Goal: Transaction & Acquisition: Purchase product/service

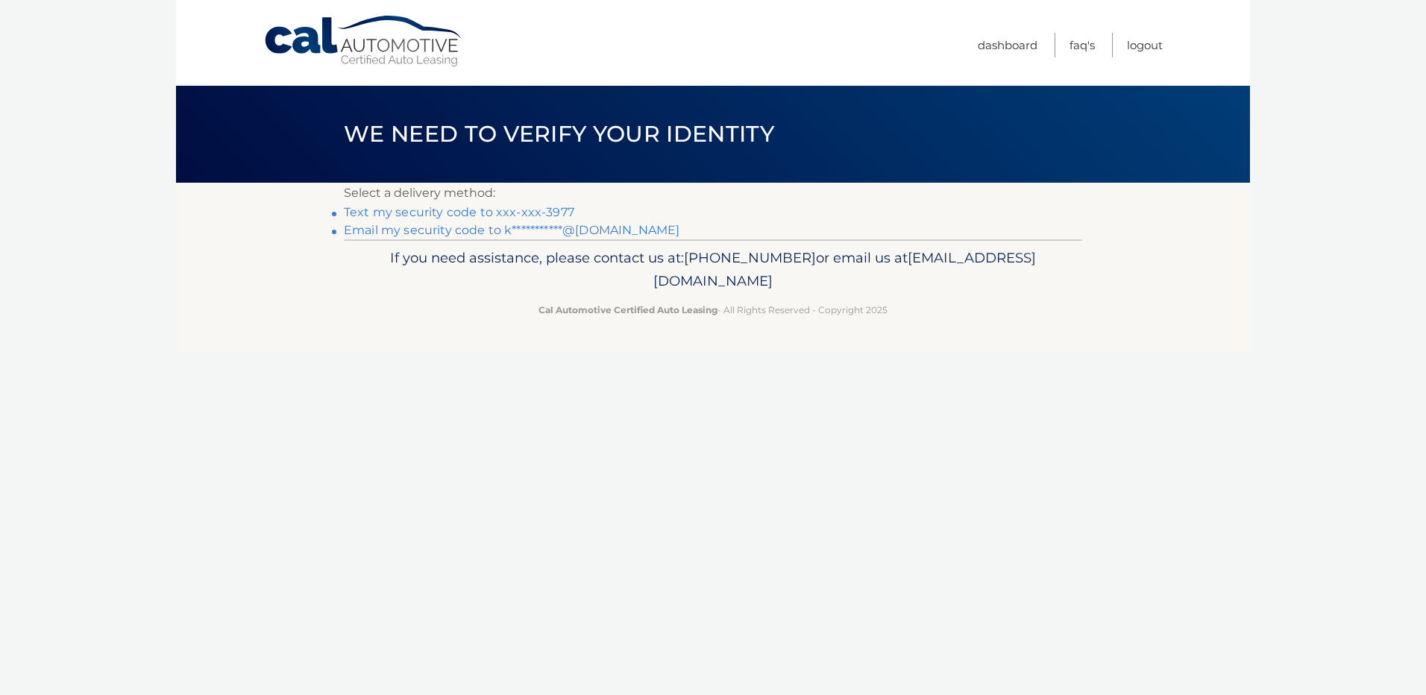
click at [494, 213] on link "Text my security code to xxx-xxx-3977" at bounding box center [459, 212] width 230 height 14
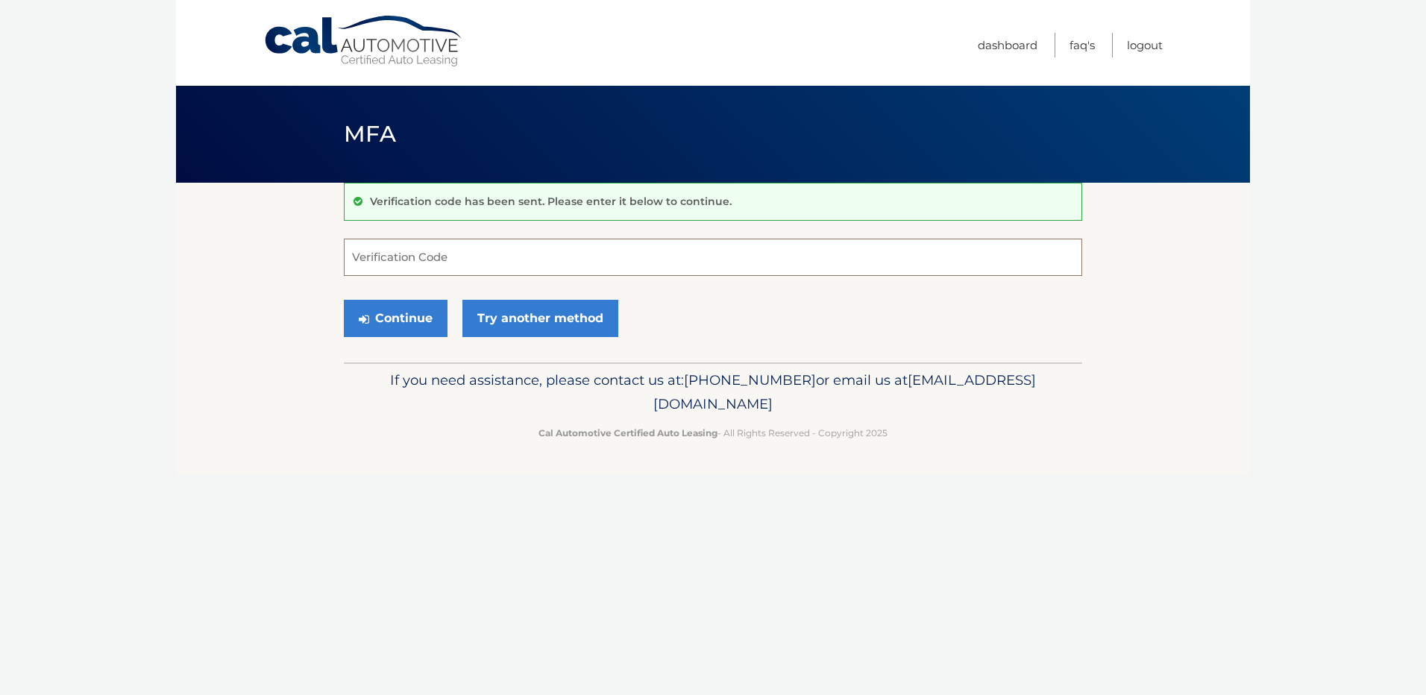
click at [436, 258] on input "Verification Code" at bounding box center [713, 257] width 738 height 37
type input "737568"
click at [417, 315] on button "Continue" at bounding box center [396, 318] width 104 height 37
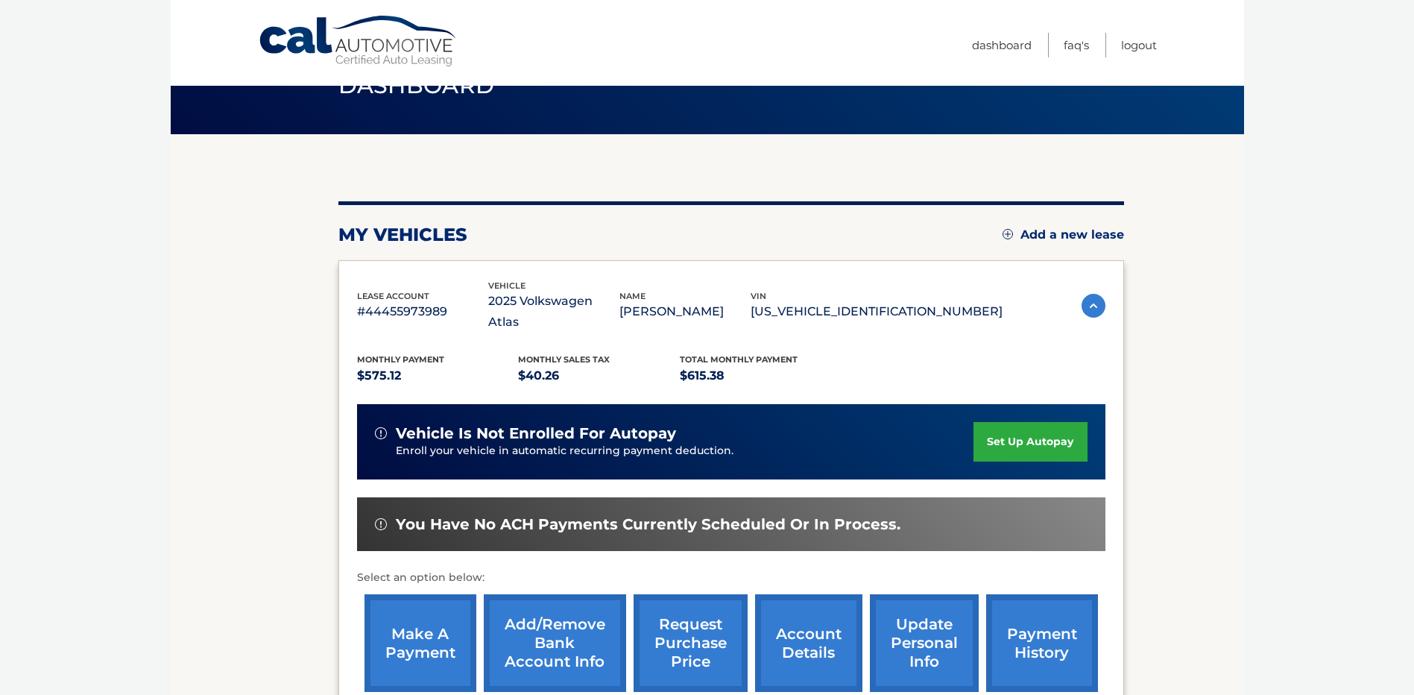
scroll to position [75, 0]
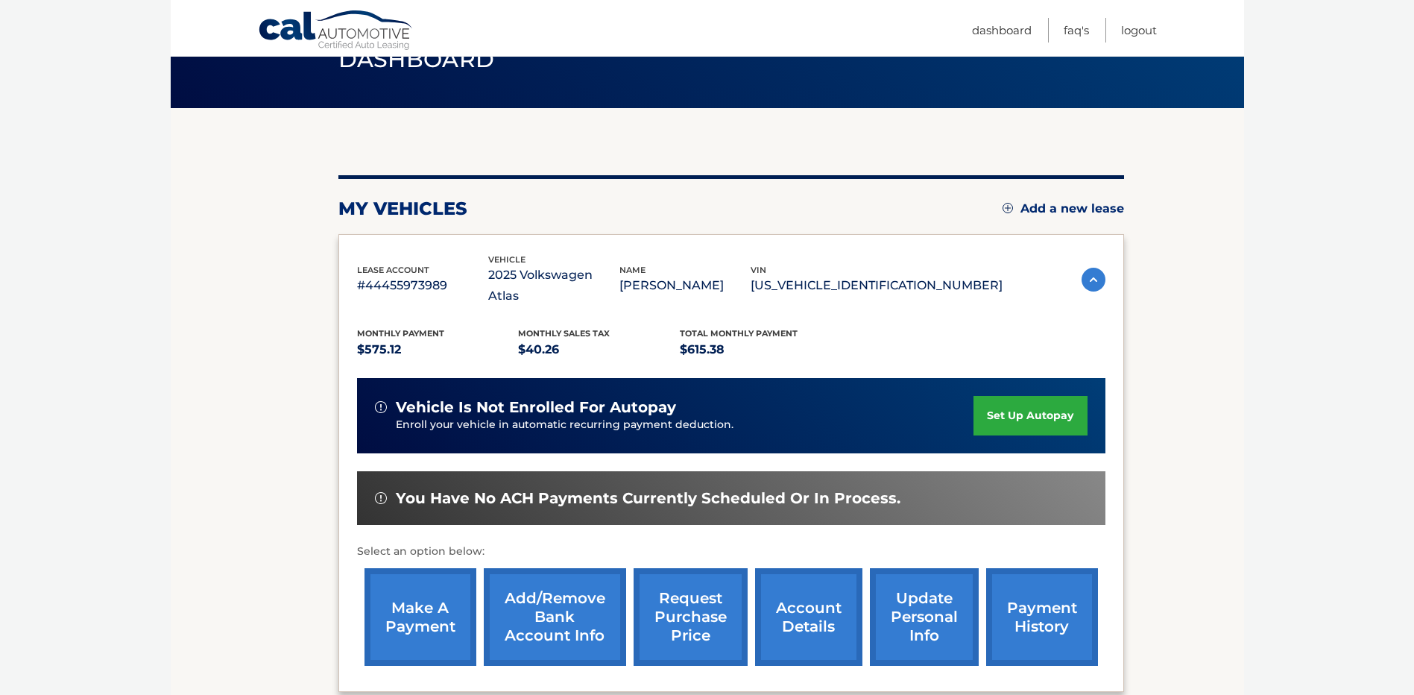
click at [422, 596] on link "make a payment" at bounding box center [421, 617] width 112 height 98
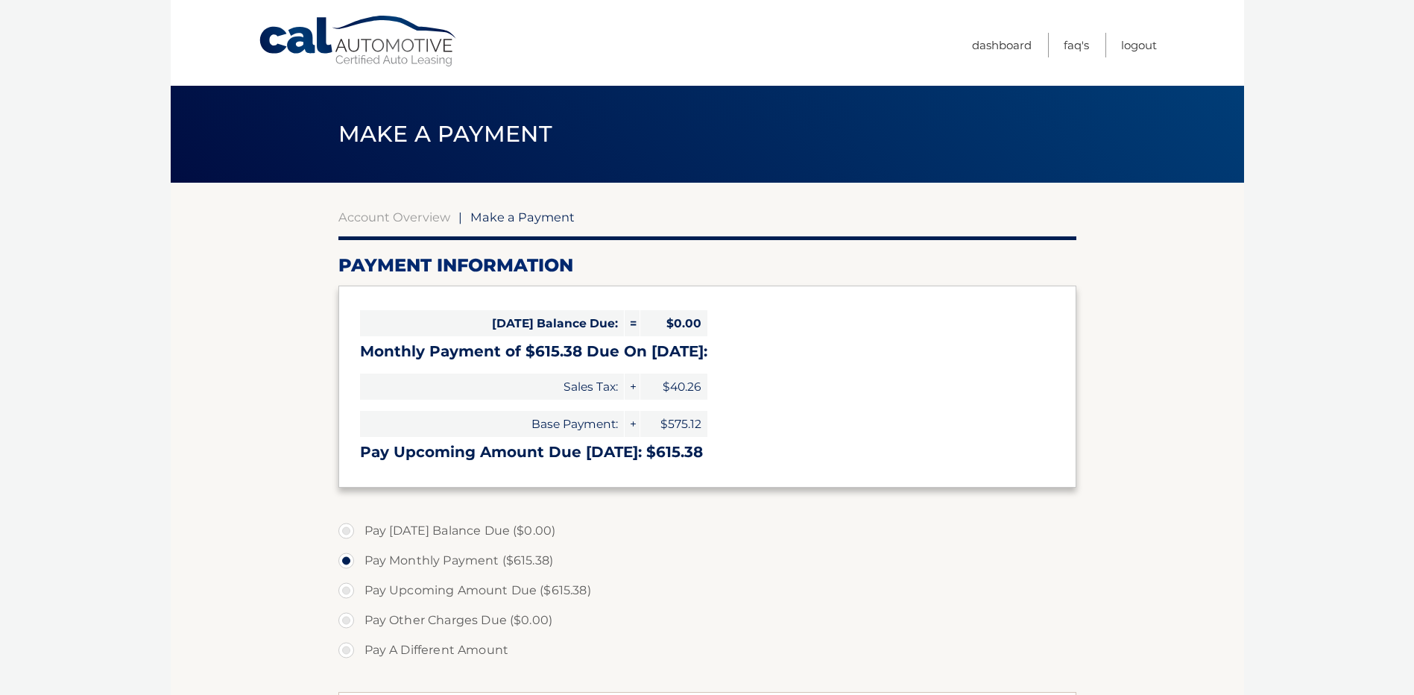
select select "Y2M4NGMxZWEtZmI4Ni00NjlhLWFhYTMtNjVkZDZkYjcyOWRl"
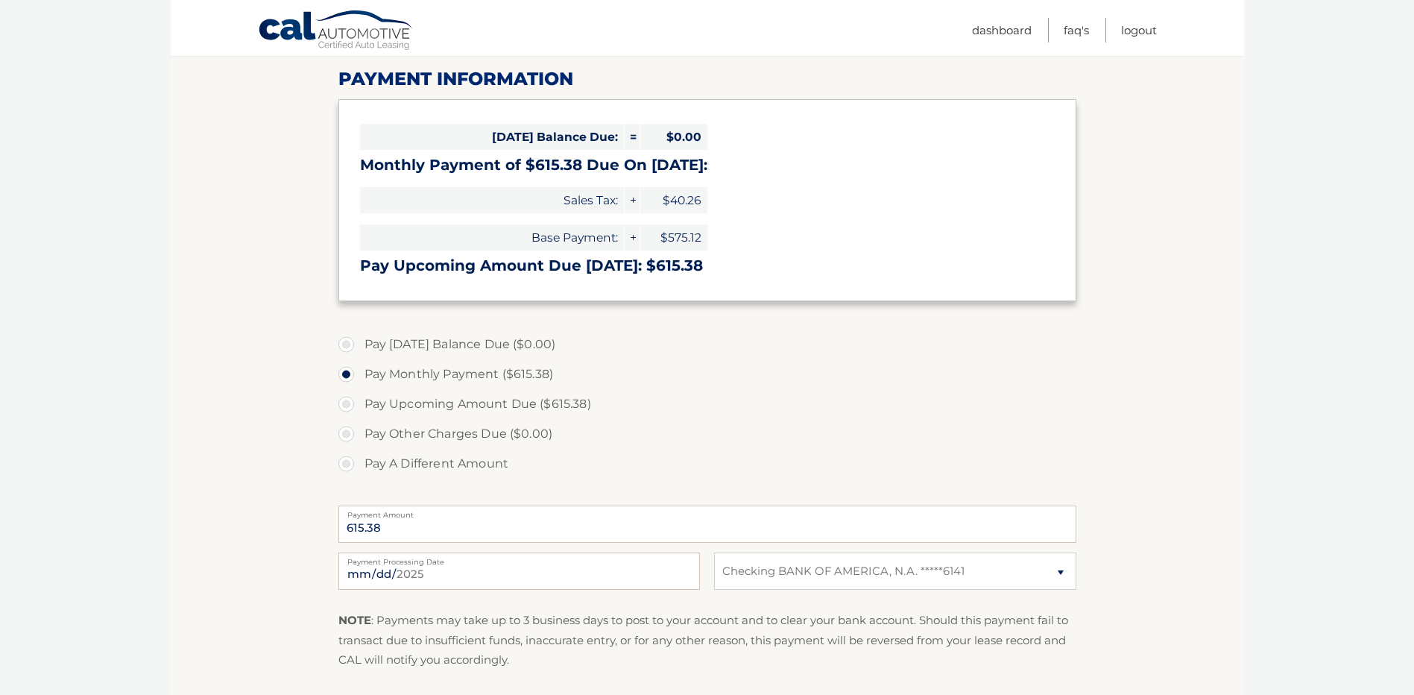
scroll to position [224, 0]
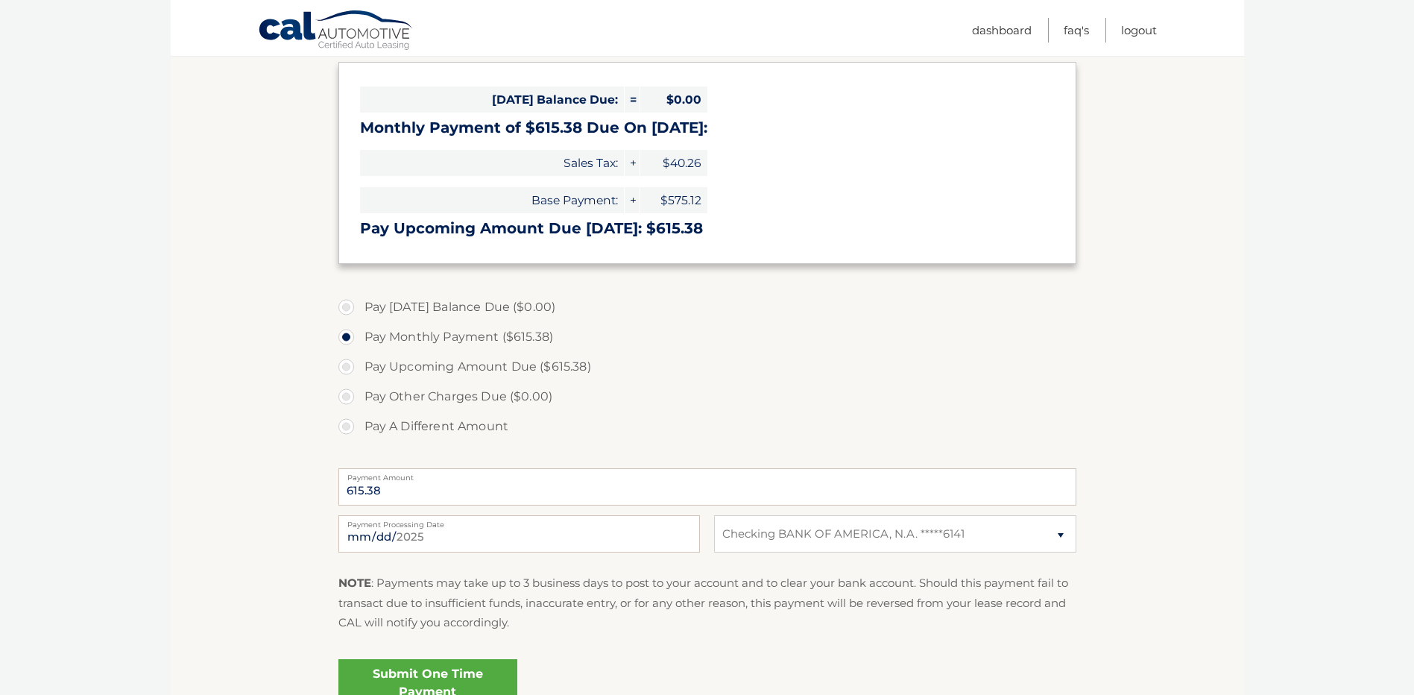
click at [348, 423] on label "Pay A Different Amount" at bounding box center [707, 427] width 738 height 30
click at [348, 423] on input "Pay A Different Amount" at bounding box center [351, 424] width 15 height 24
radio input "true"
click at [420, 488] on input "Payment Amount" at bounding box center [707, 486] width 738 height 37
type input "2"
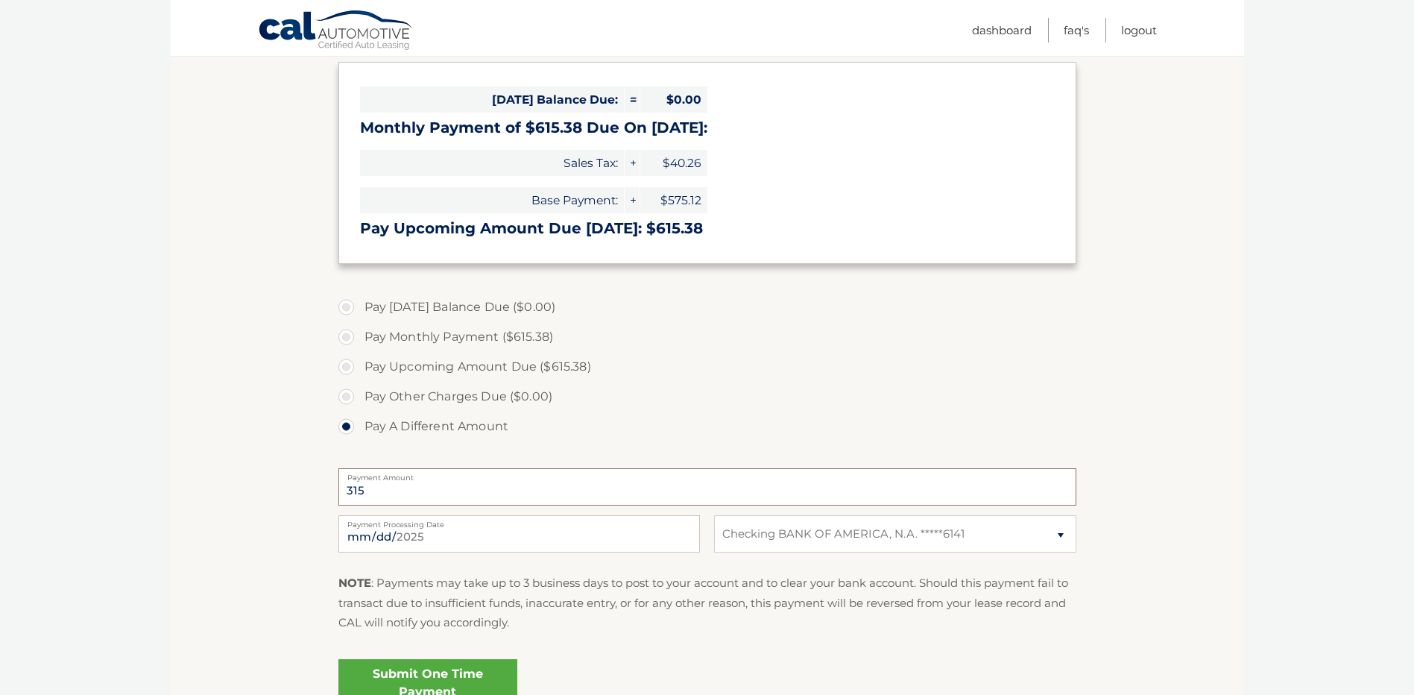
type input "315"
click at [446, 532] on input "[DATE]" at bounding box center [519, 533] width 362 height 37
type input "2025-09-05"
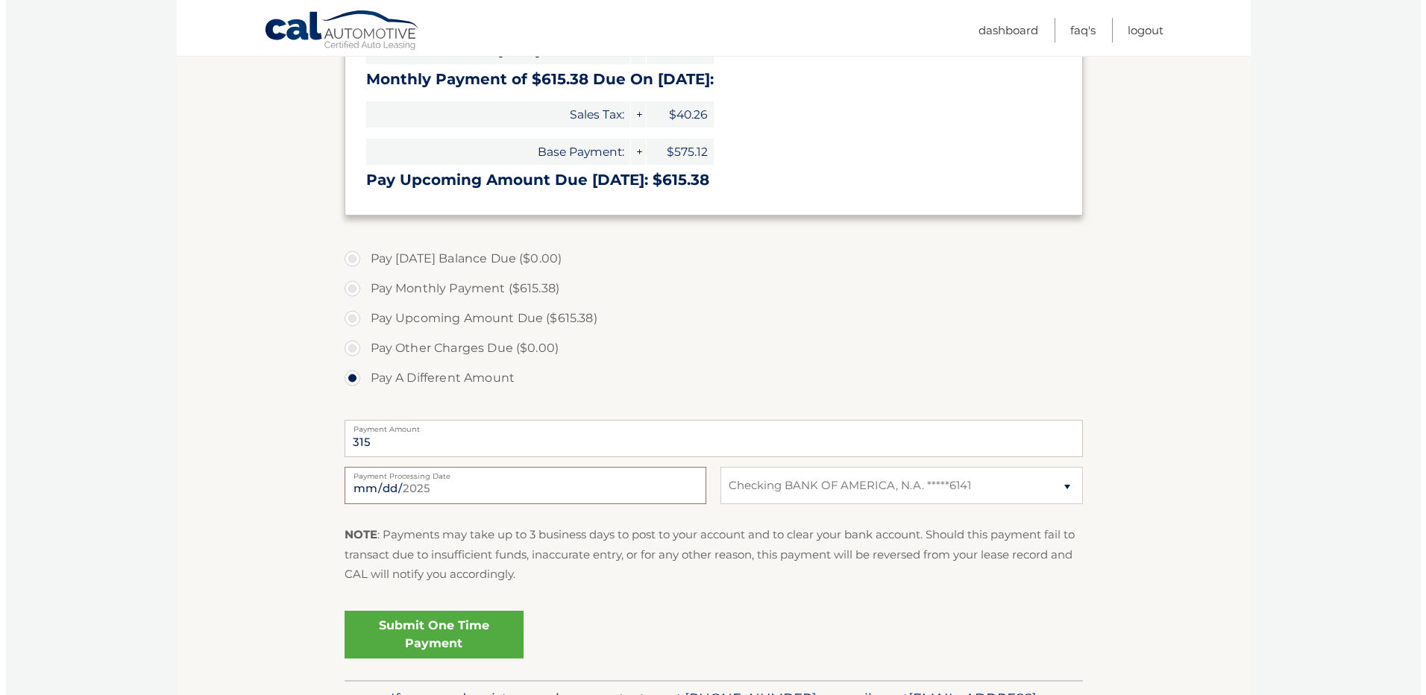
scroll to position [298, 0]
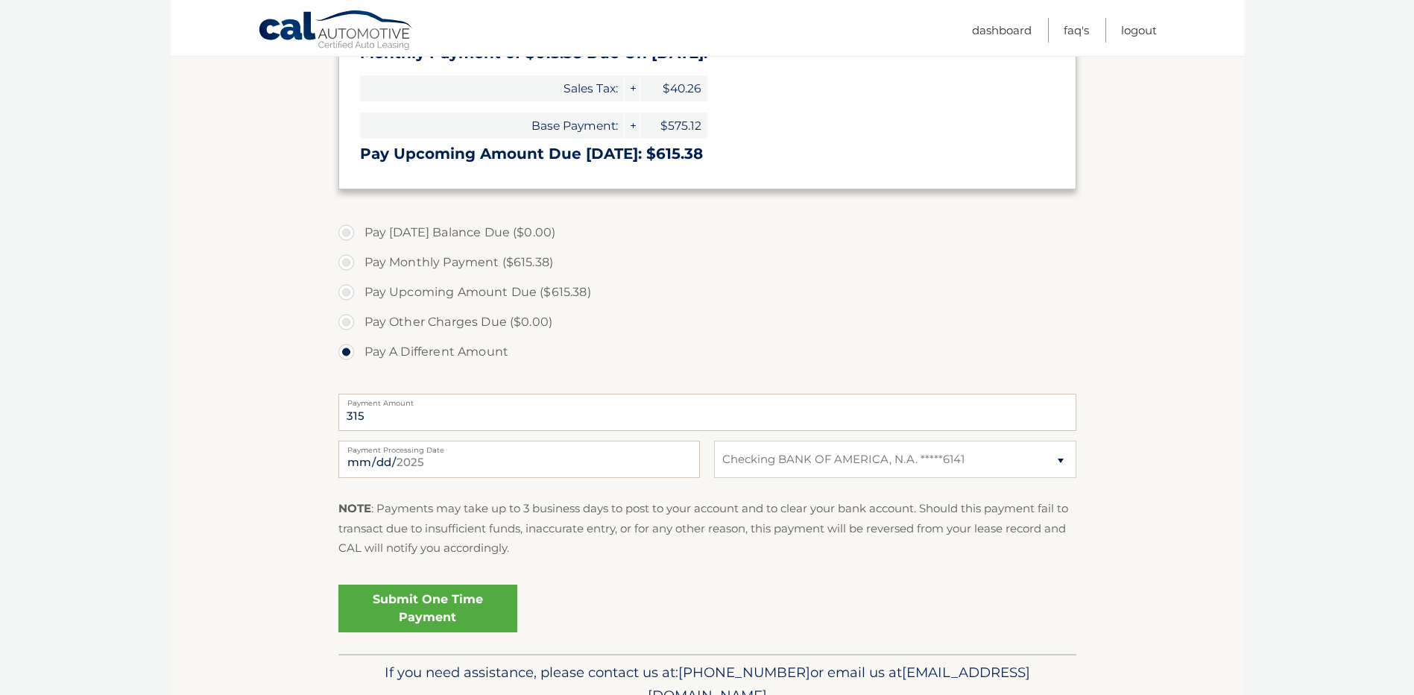
click at [457, 608] on link "Submit One Time Payment" at bounding box center [427, 609] width 179 height 48
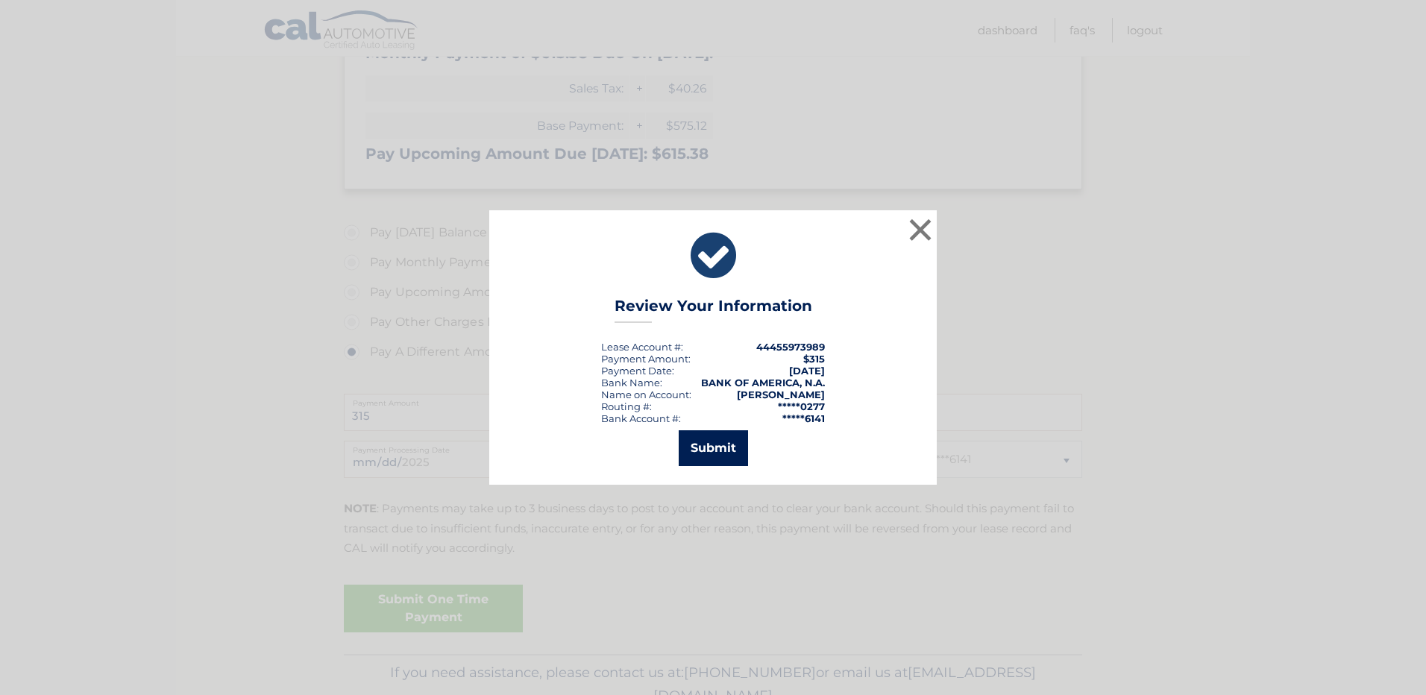
click at [725, 451] on button "Submit" at bounding box center [712, 448] width 69 height 36
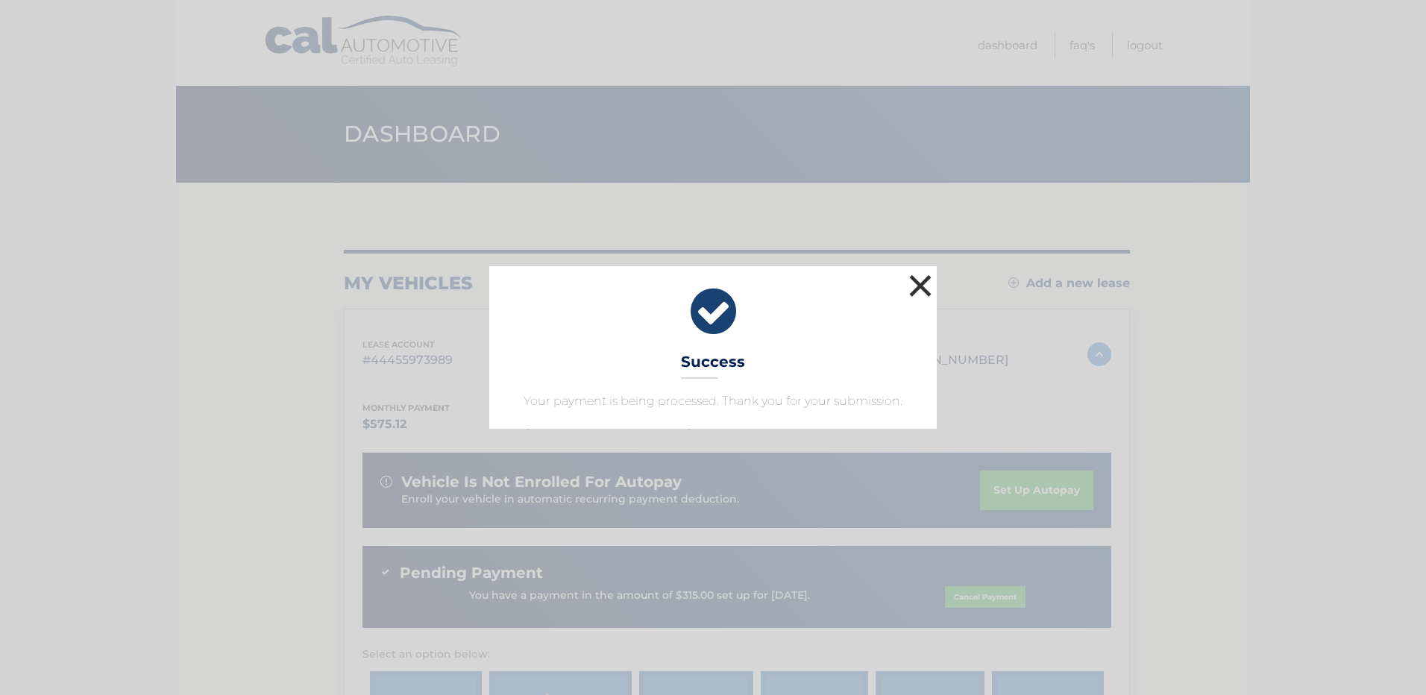
click at [922, 280] on button "×" at bounding box center [920, 286] width 30 height 30
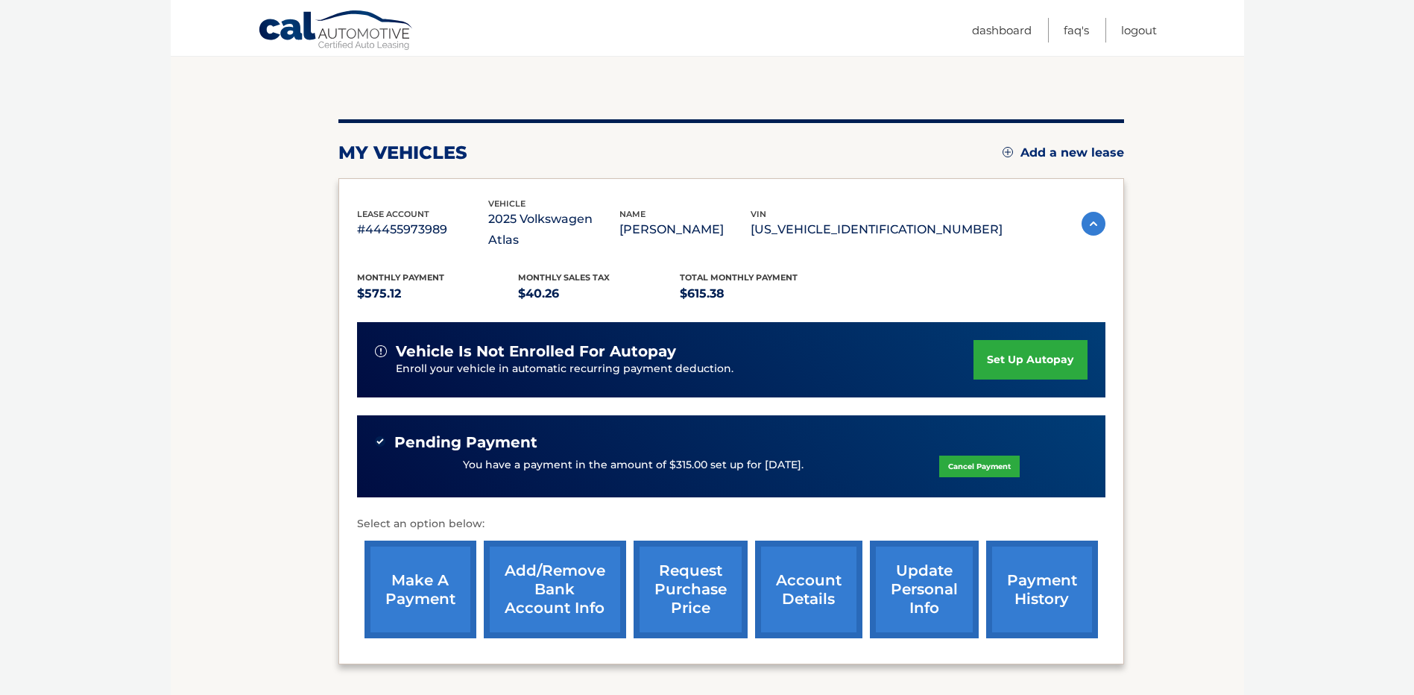
scroll to position [149, 0]
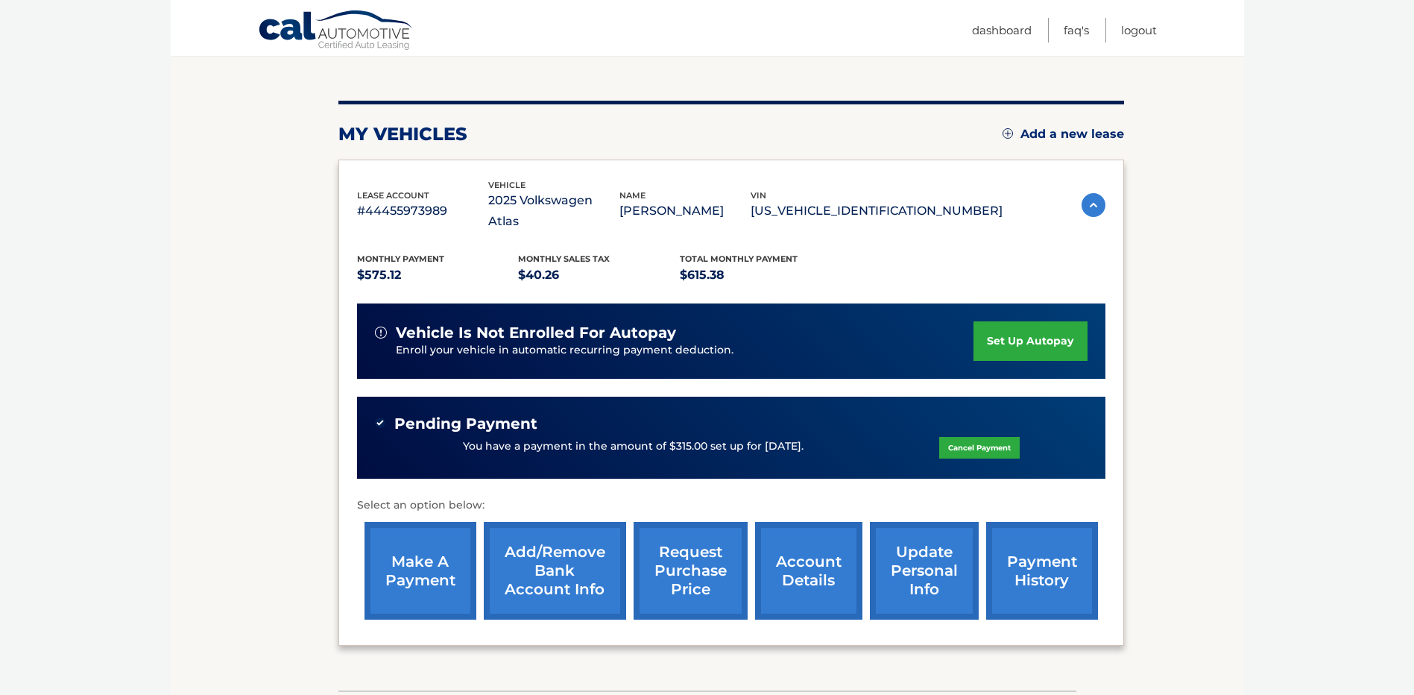
click at [435, 554] on link "make a payment" at bounding box center [421, 571] width 112 height 98
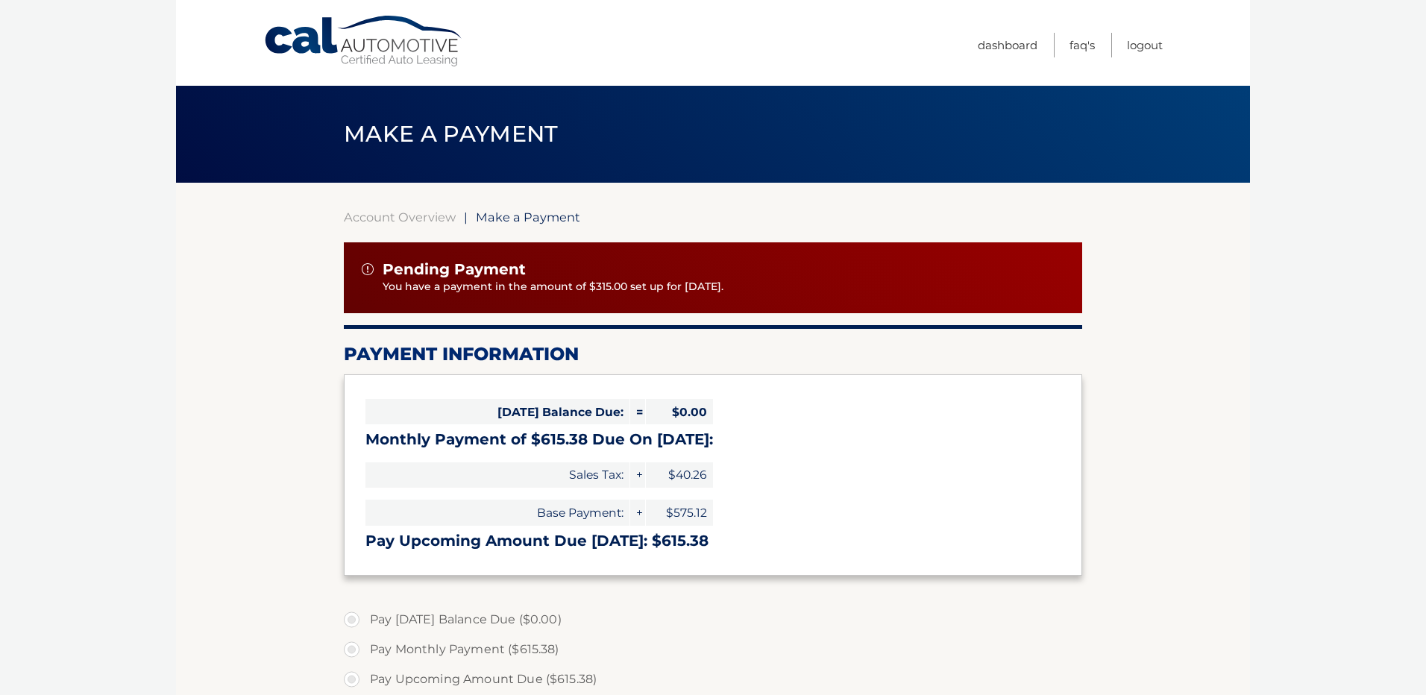
select select "Y2M4NGMxZWEtZmI4Ni00NjlhLWFhYTMtNjVkZDZkYjcyOWRl"
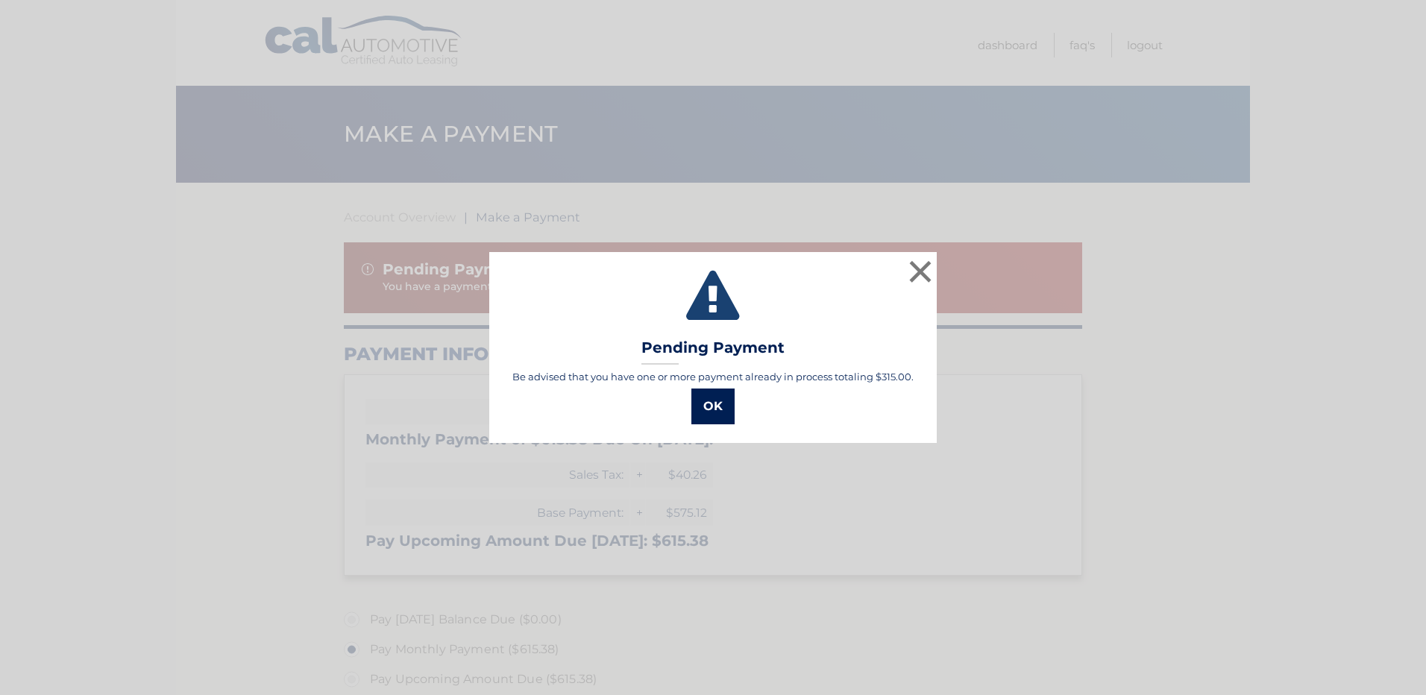
click at [707, 399] on button "OK" at bounding box center [712, 406] width 43 height 36
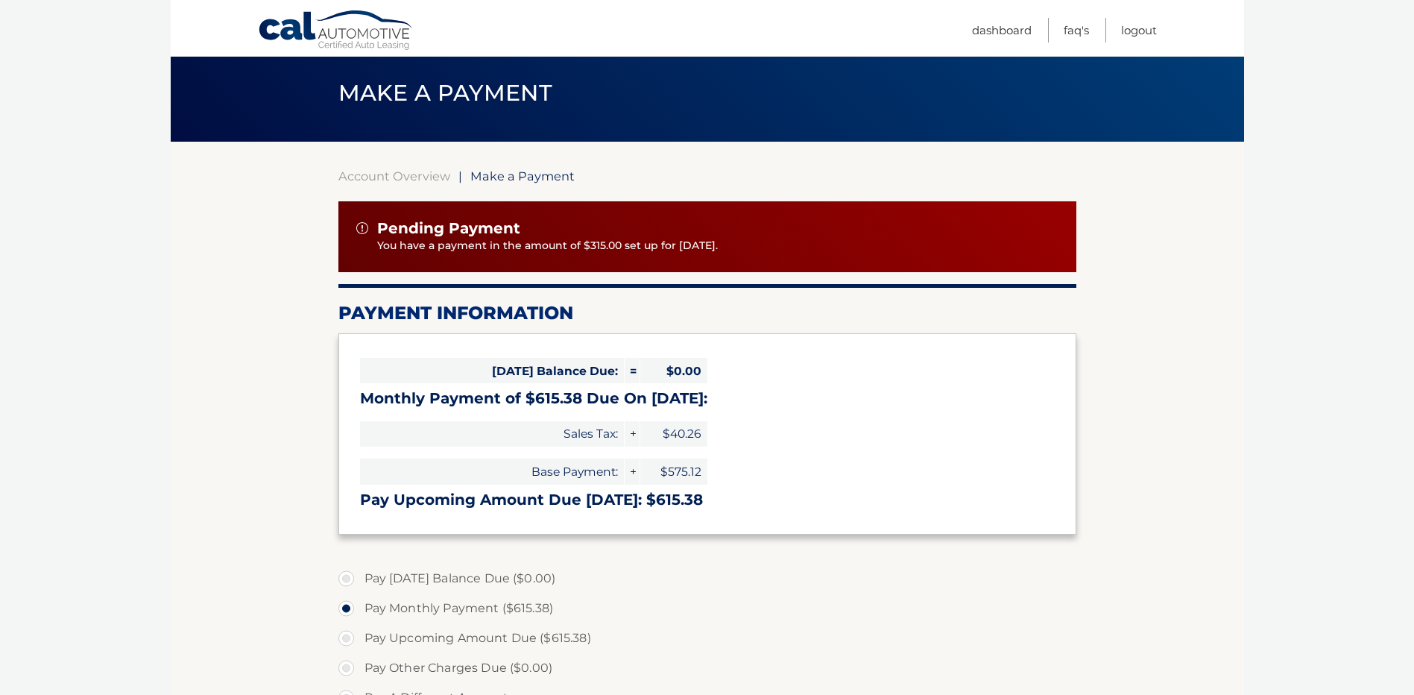
scroll to position [149, 0]
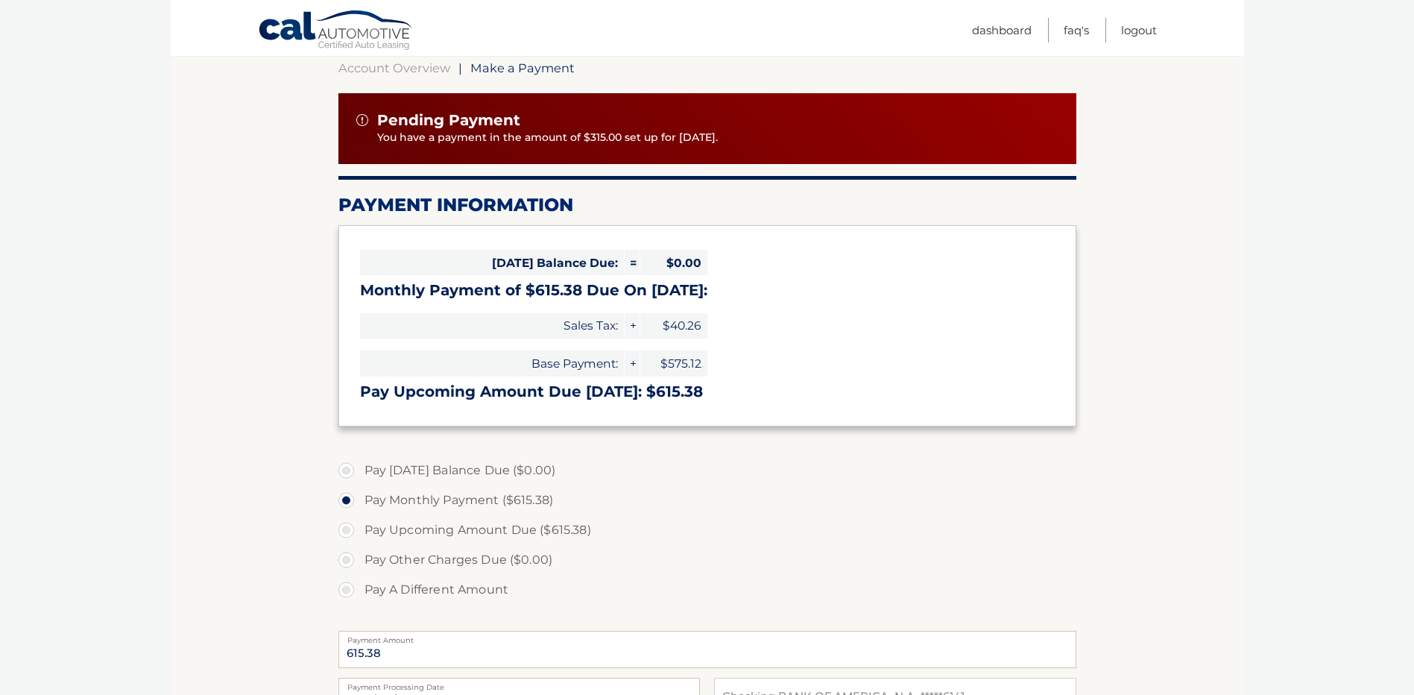
click at [500, 591] on label "Pay A Different Amount" at bounding box center [707, 590] width 738 height 30
click at [359, 591] on input "Pay A Different Amount" at bounding box center [351, 587] width 15 height 24
radio input "true"
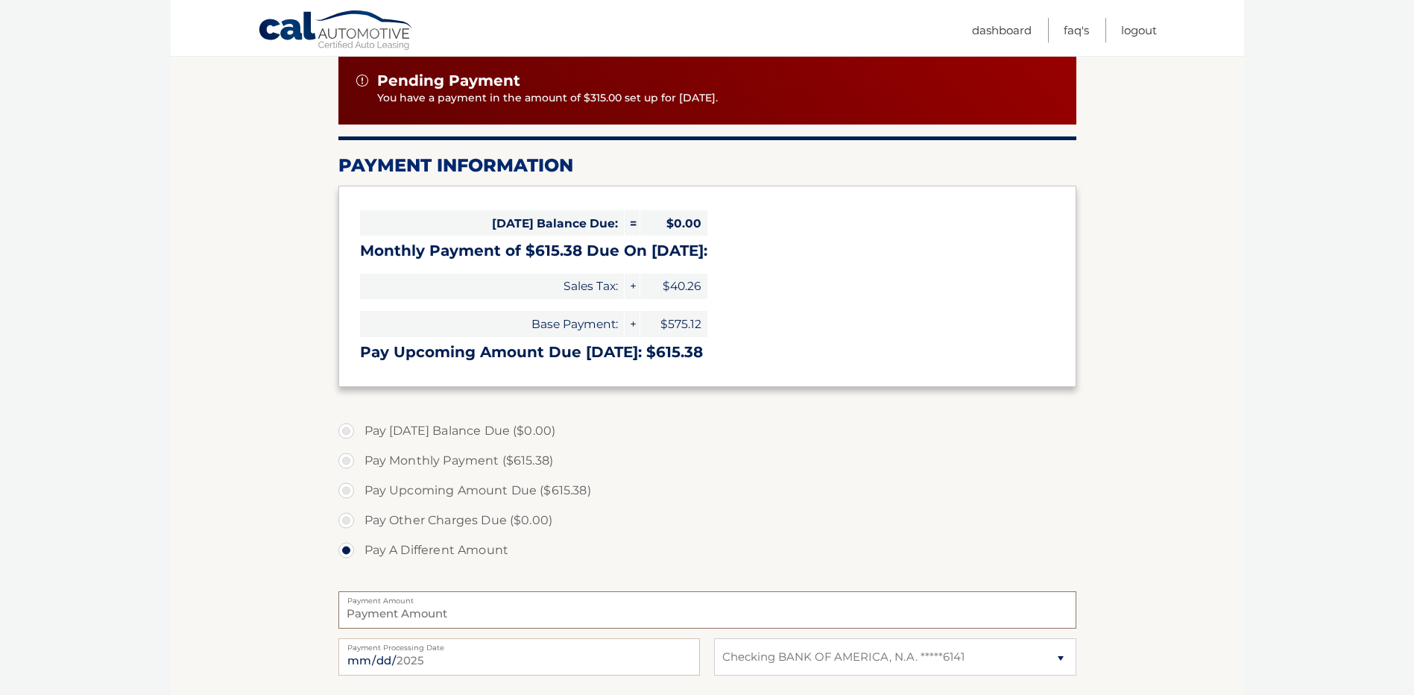
scroll to position [224, 0]
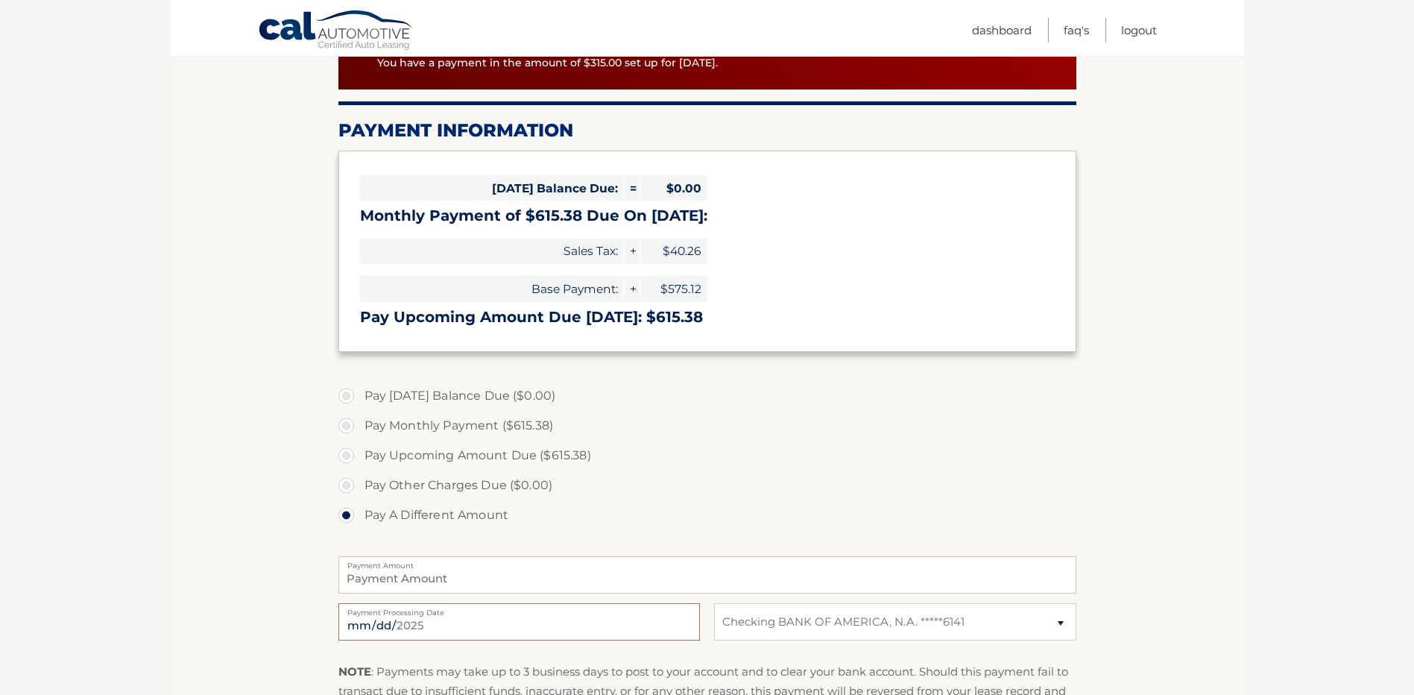
click at [478, 621] on input "[DATE]" at bounding box center [519, 621] width 362 height 37
type input "[DATE]"
click at [426, 579] on input "Payment Amount" at bounding box center [707, 574] width 738 height 37
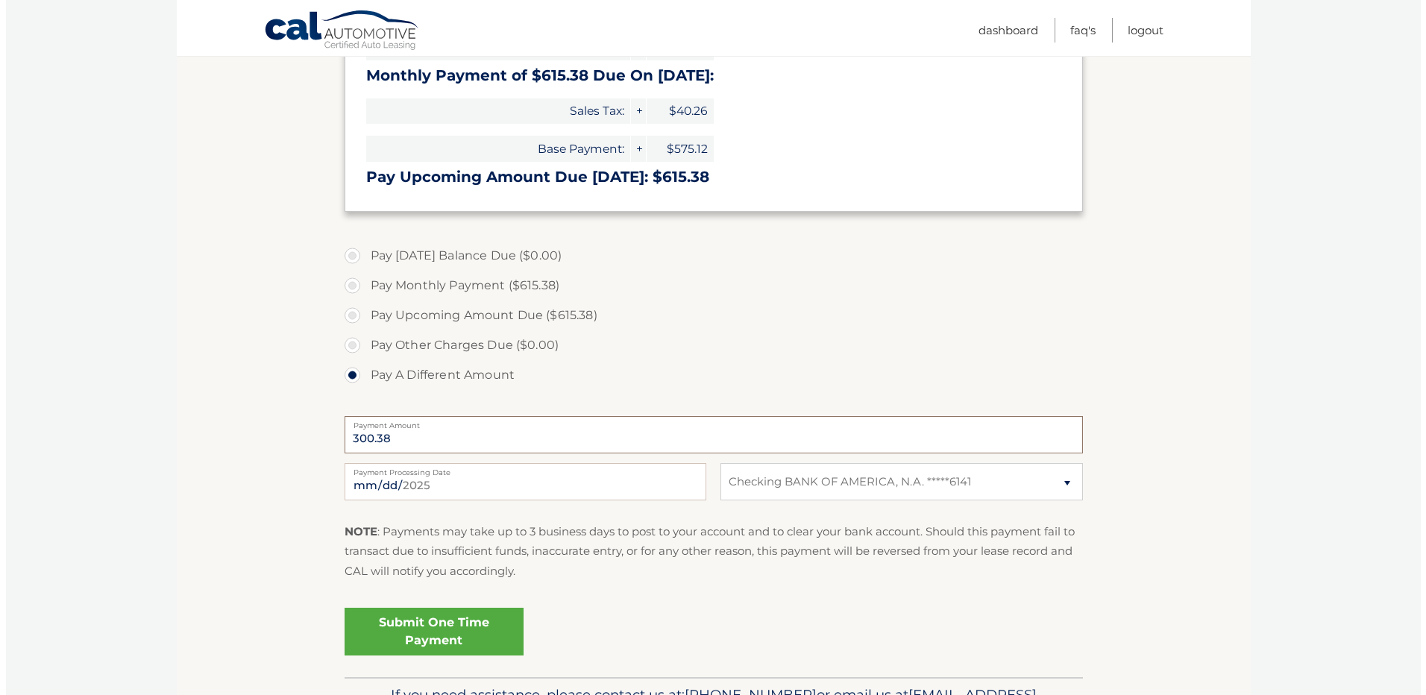
scroll to position [373, 0]
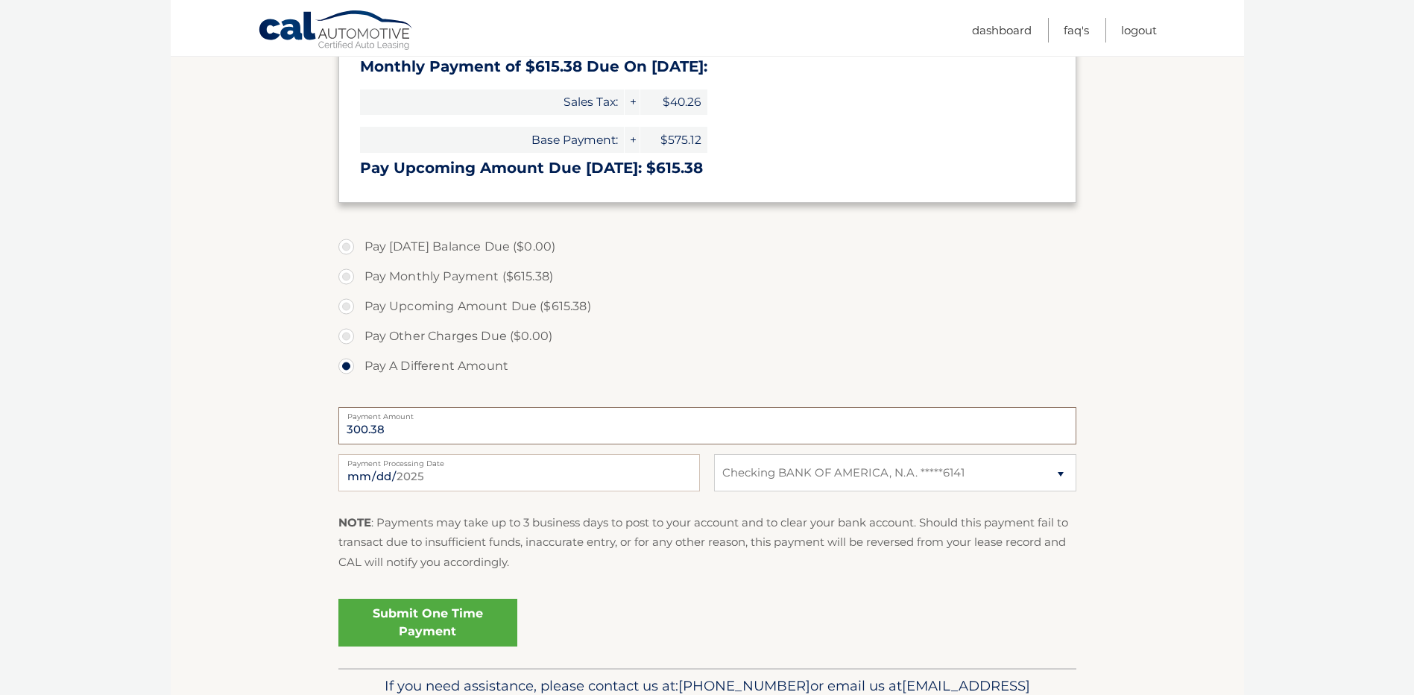
type input "300.38"
click at [435, 619] on link "Submit One Time Payment" at bounding box center [427, 623] width 179 height 48
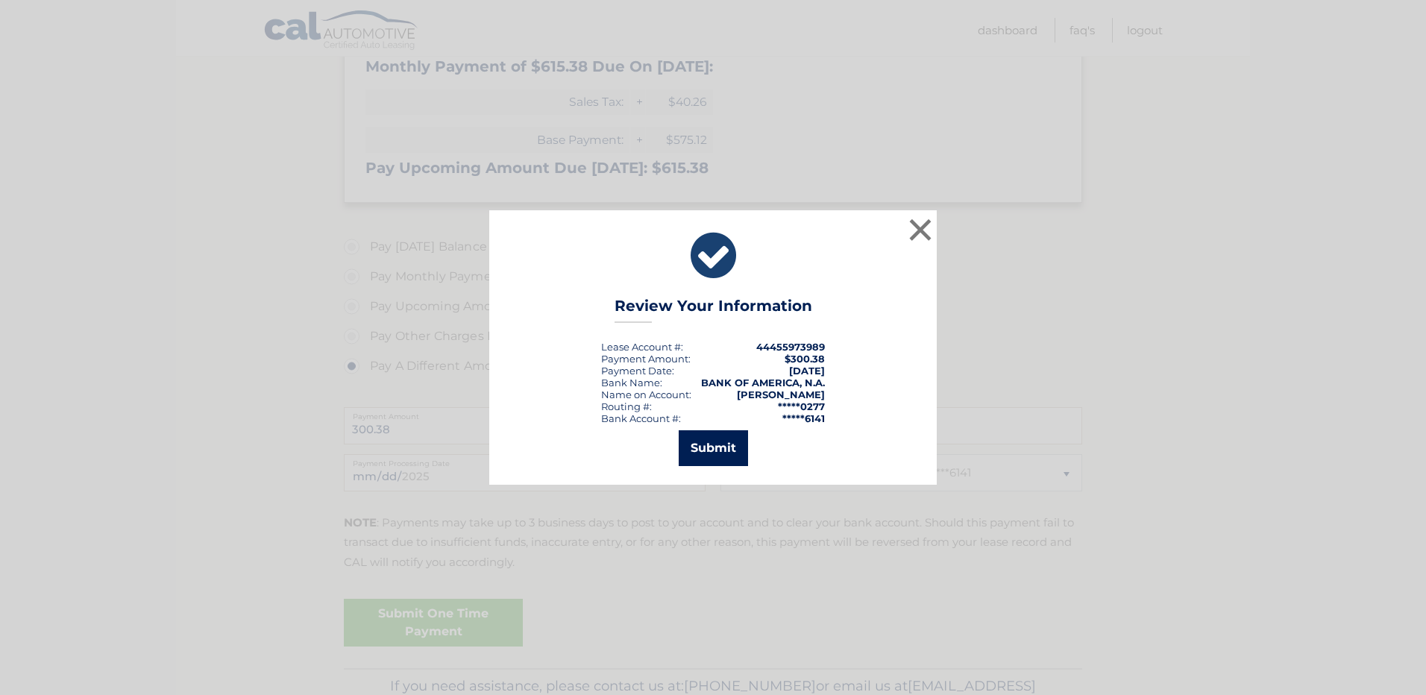
click at [717, 450] on button "Submit" at bounding box center [712, 448] width 69 height 36
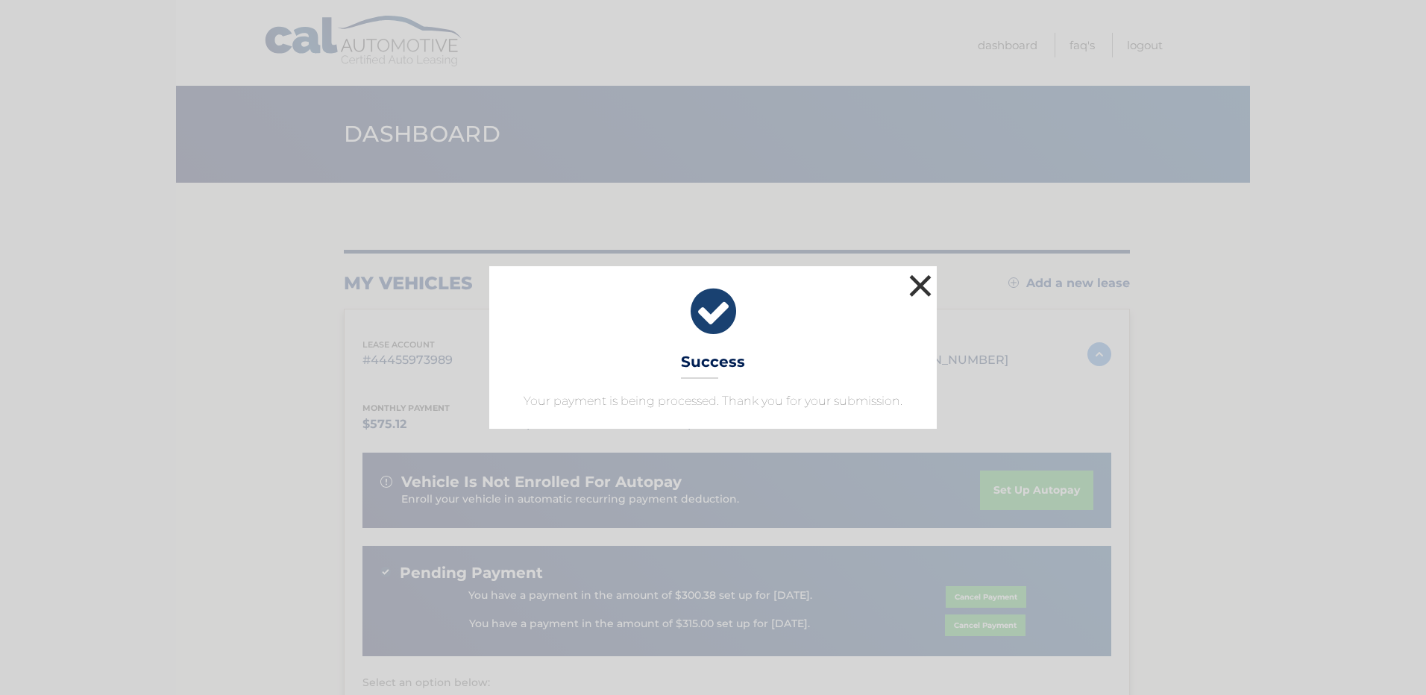
click at [913, 280] on button "×" at bounding box center [920, 286] width 30 height 30
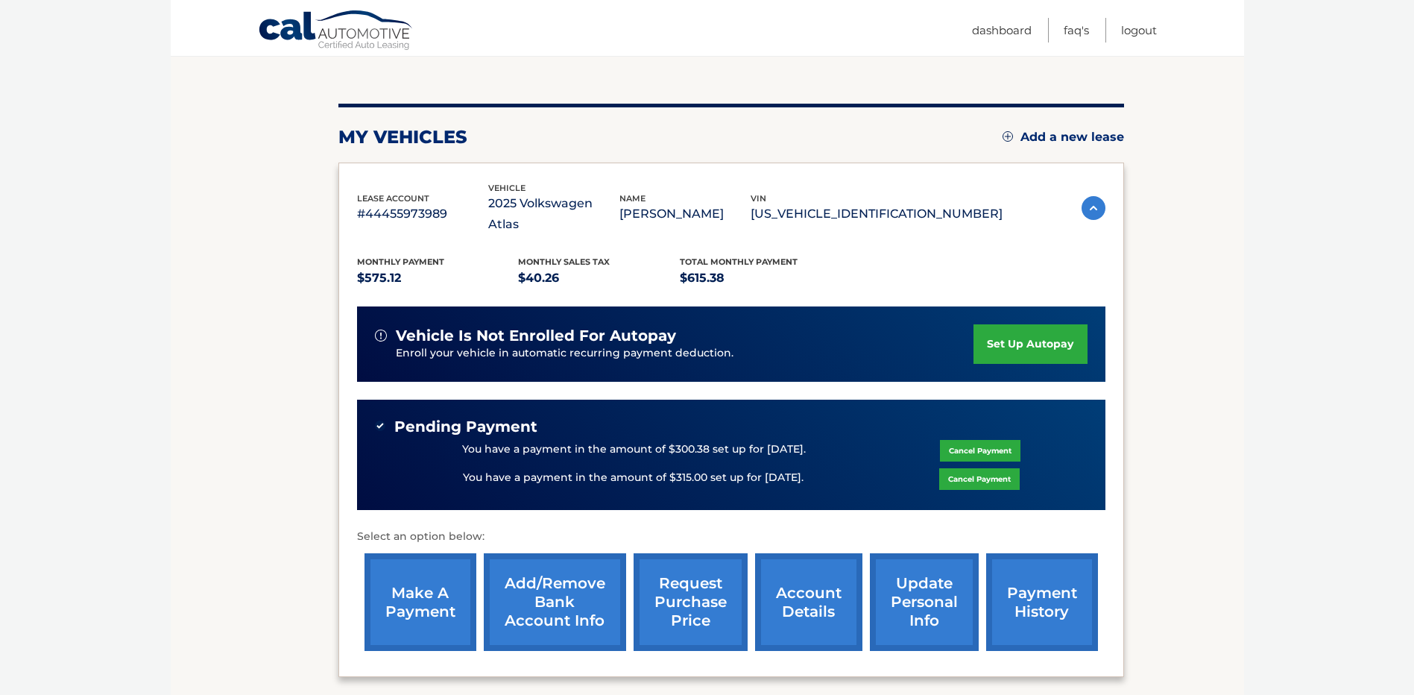
scroll to position [149, 0]
